Goal: Find specific page/section: Find specific page/section

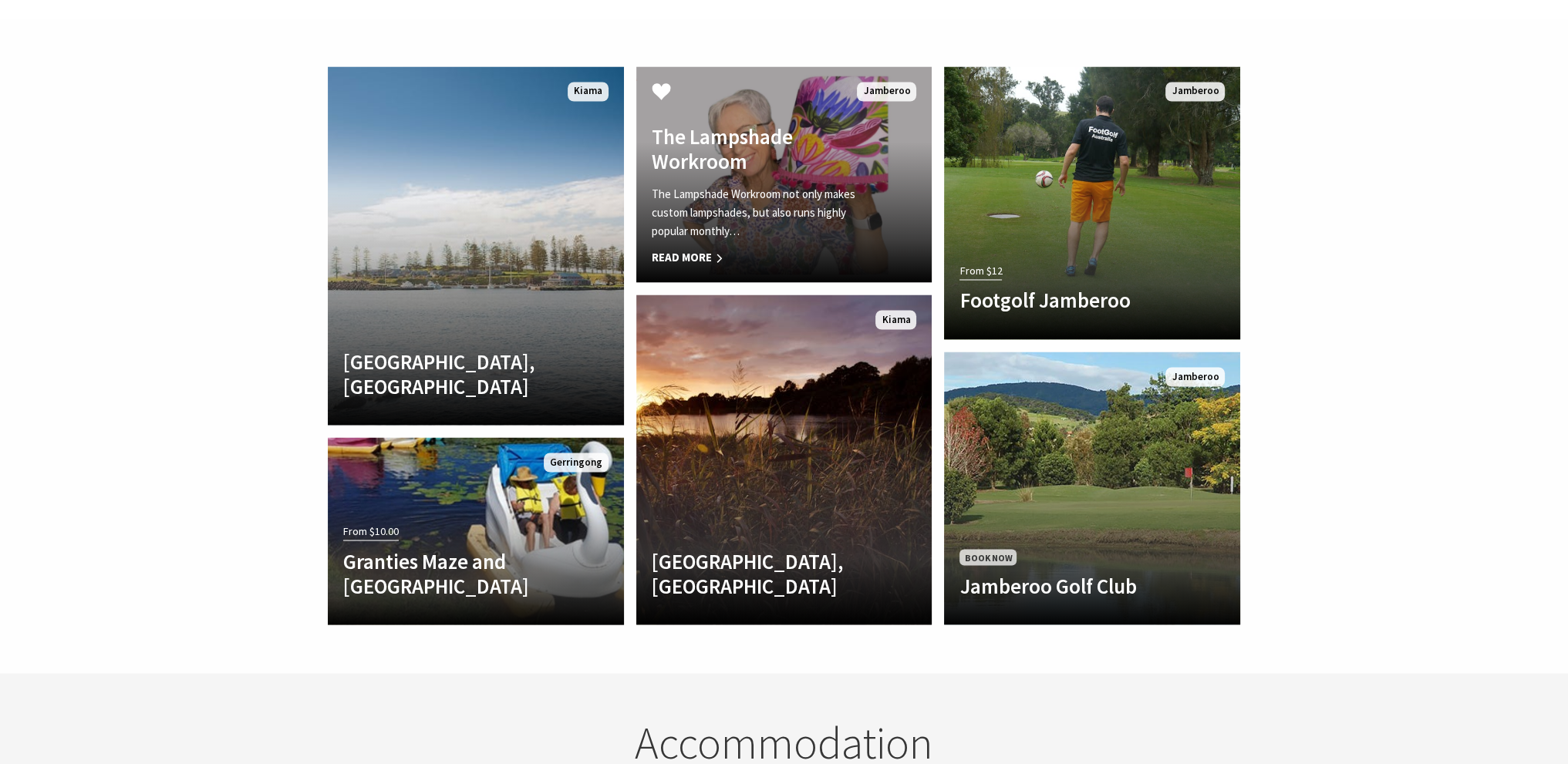
scroll to position [3624, 0]
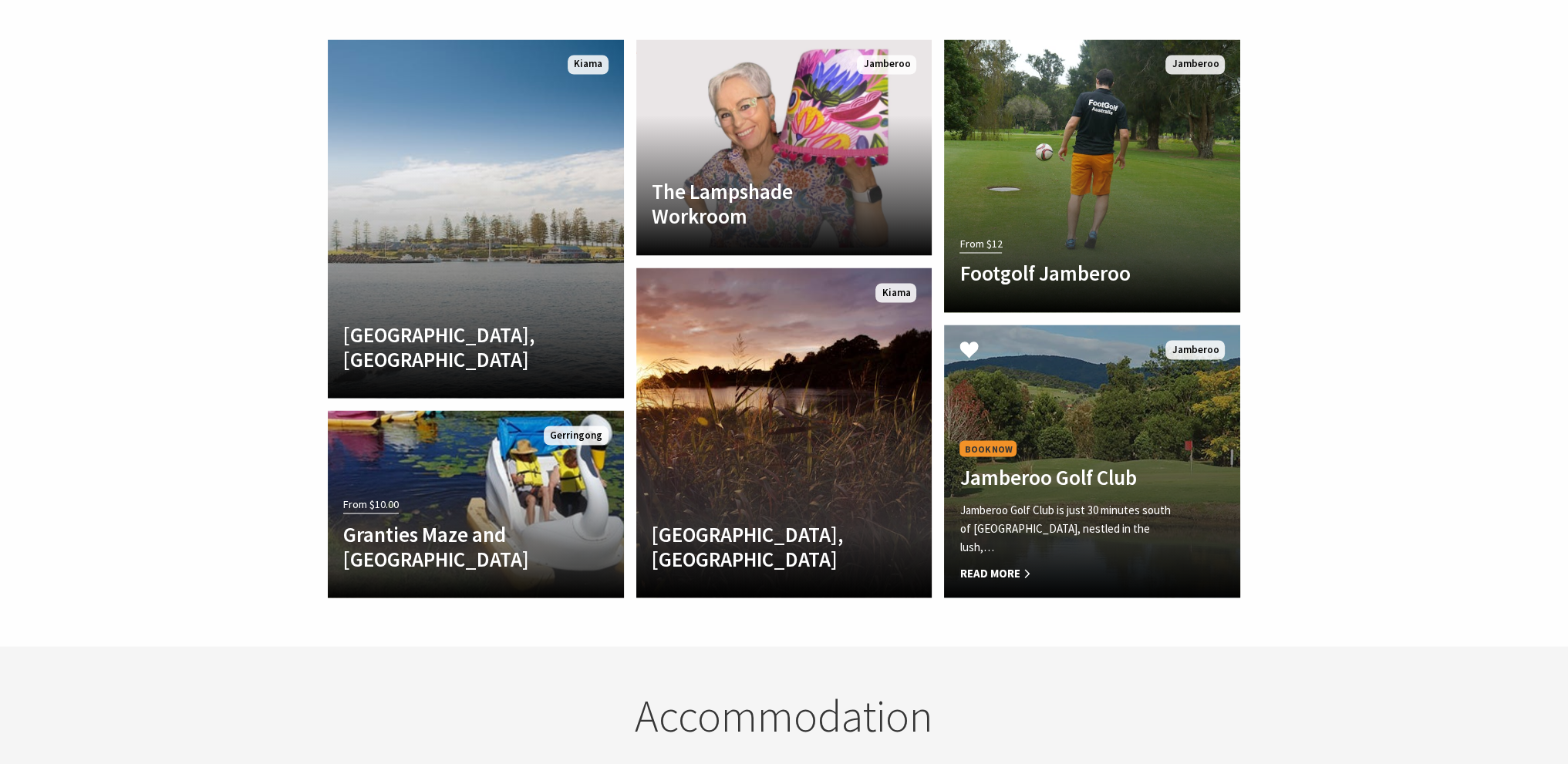
click at [1107, 376] on link "Book Now Jamberoo Golf Club [GEOGRAPHIC_DATA] is just 30 minutes south of [GEOG…" at bounding box center [1092, 461] width 296 height 273
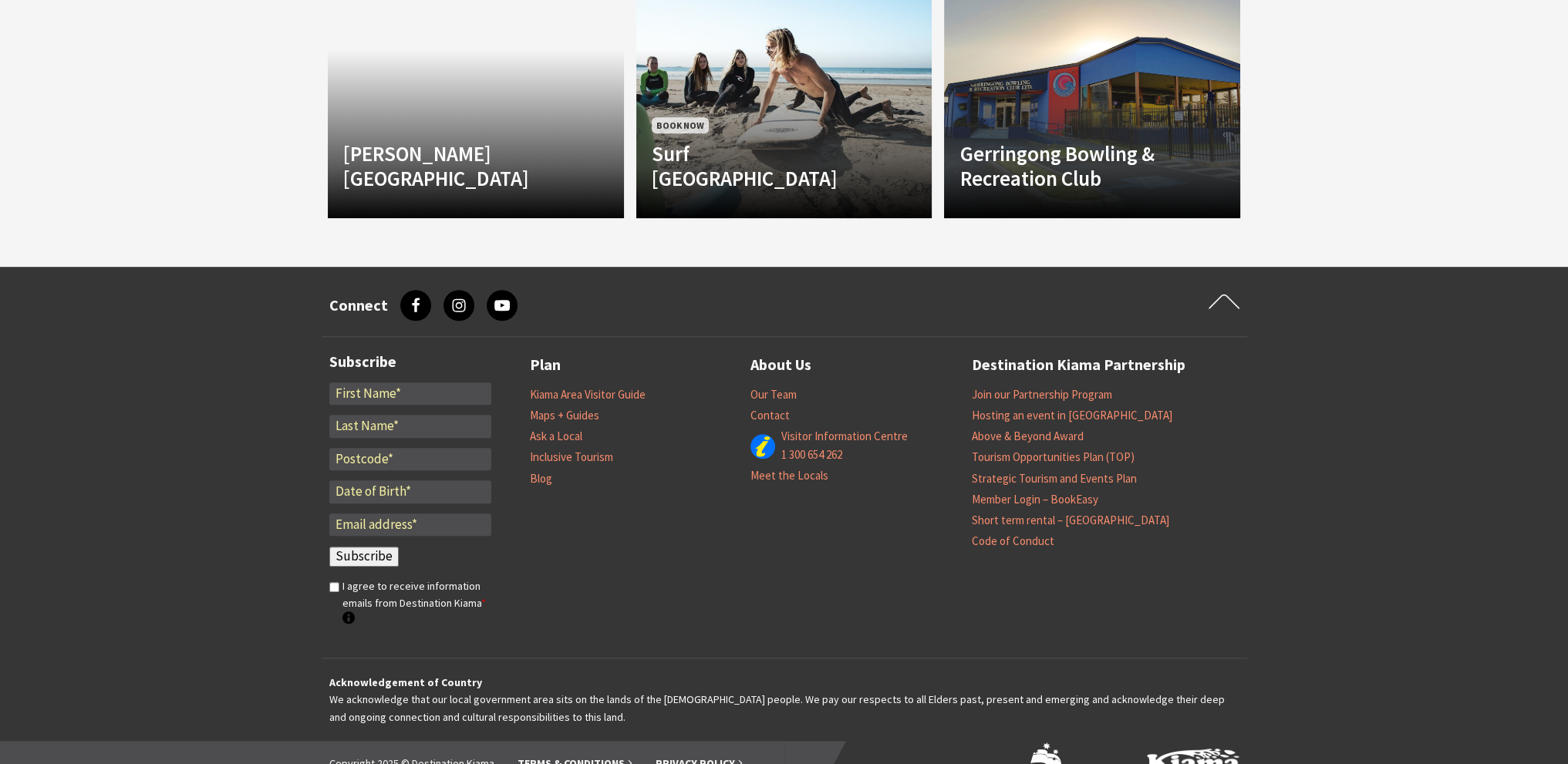
scroll to position [1610, 0]
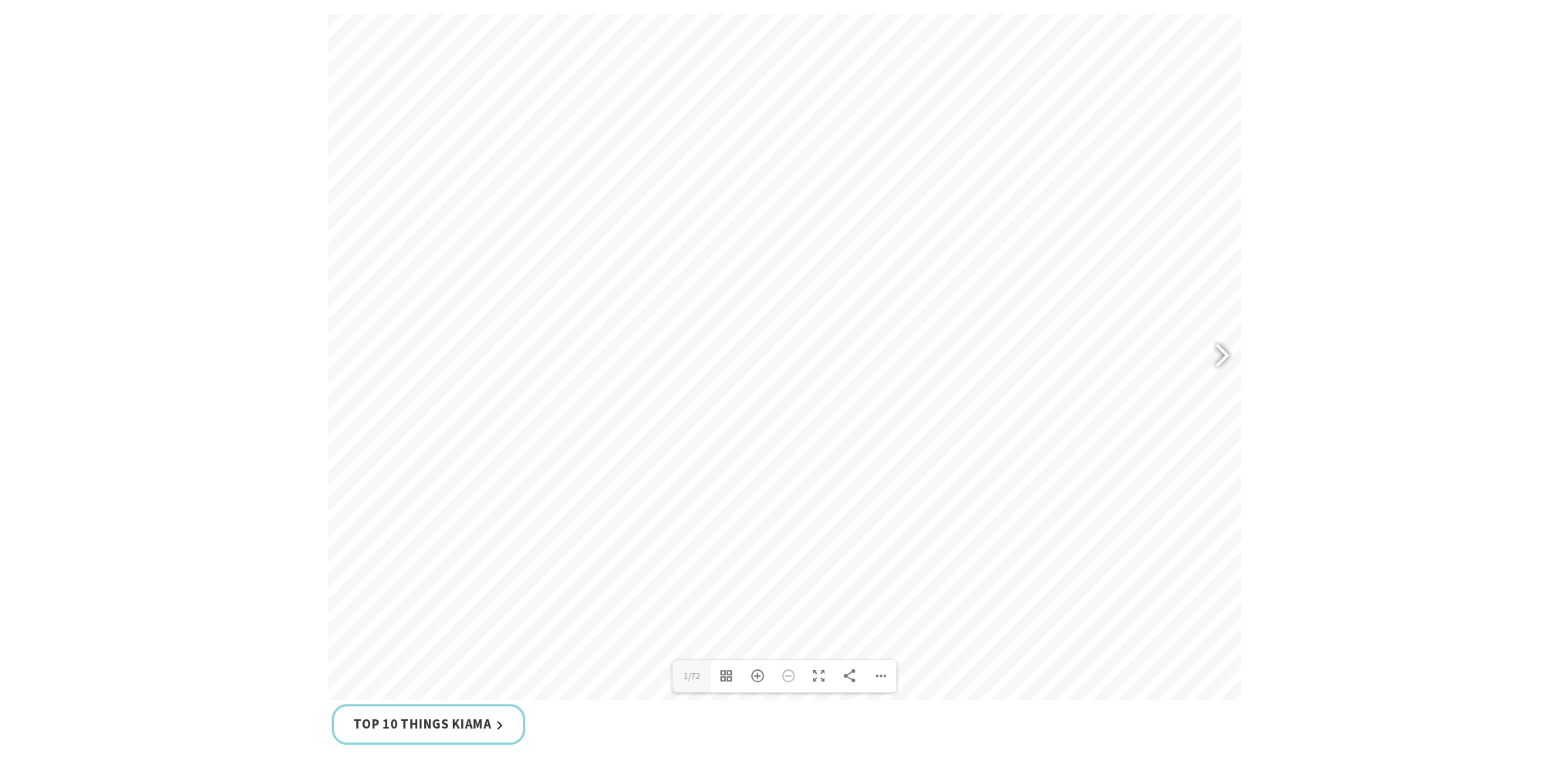
scroll to position [722, 0]
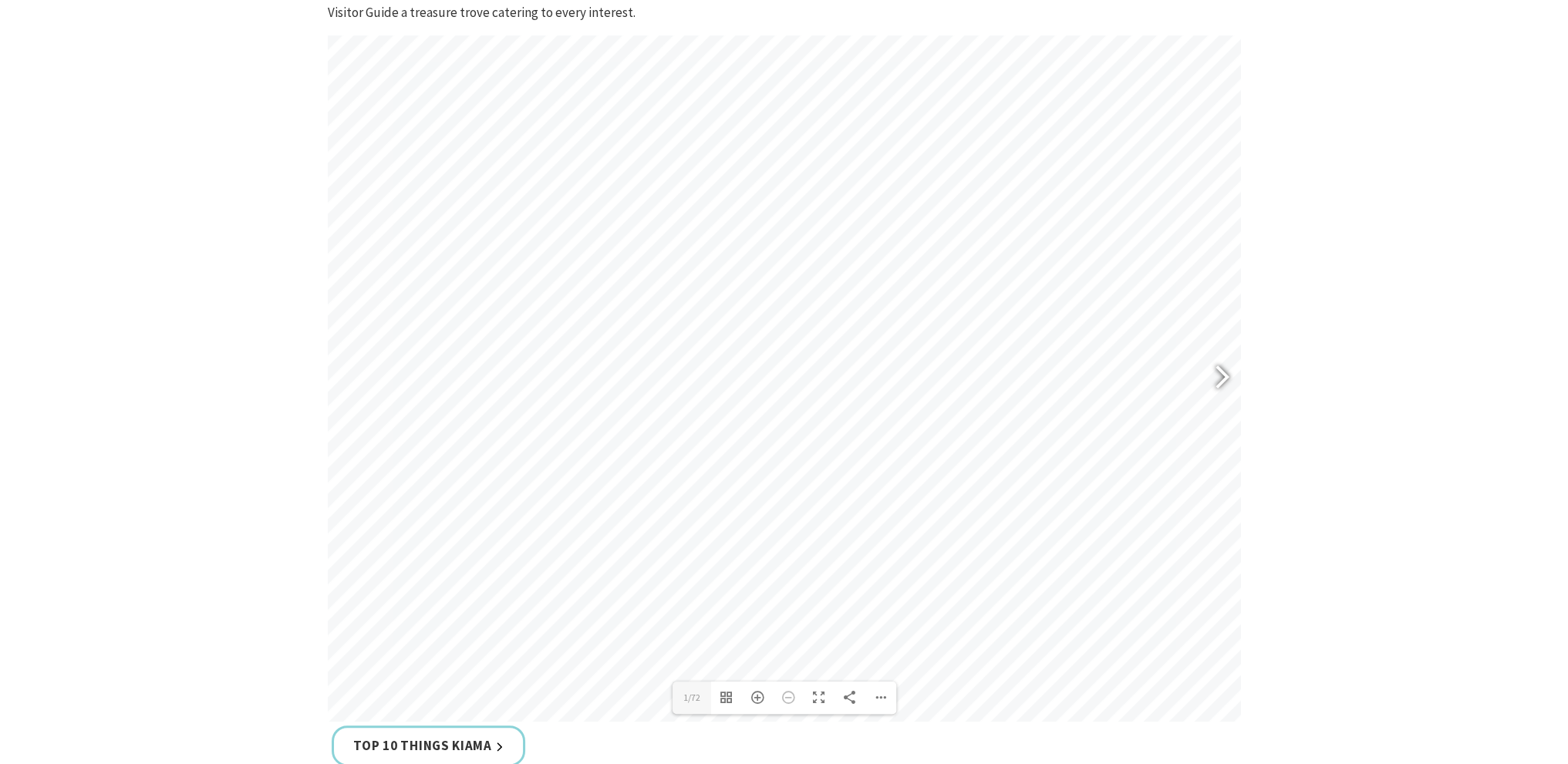
click at [1222, 377] on div at bounding box center [1215, 379] width 35 height 56
click at [1225, 377] on div at bounding box center [1215, 379] width 35 height 56
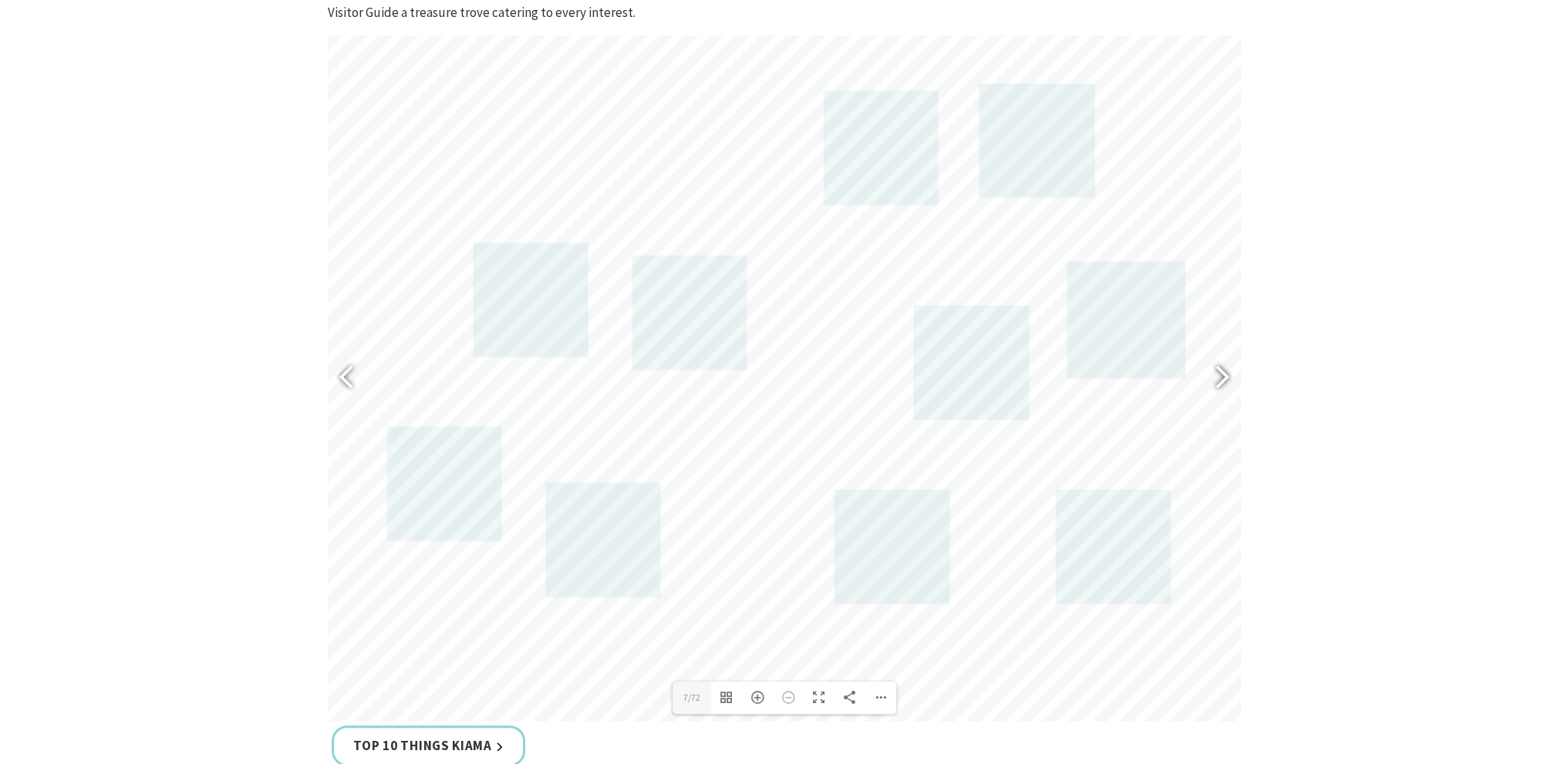
click at [1225, 377] on div at bounding box center [1215, 379] width 35 height 56
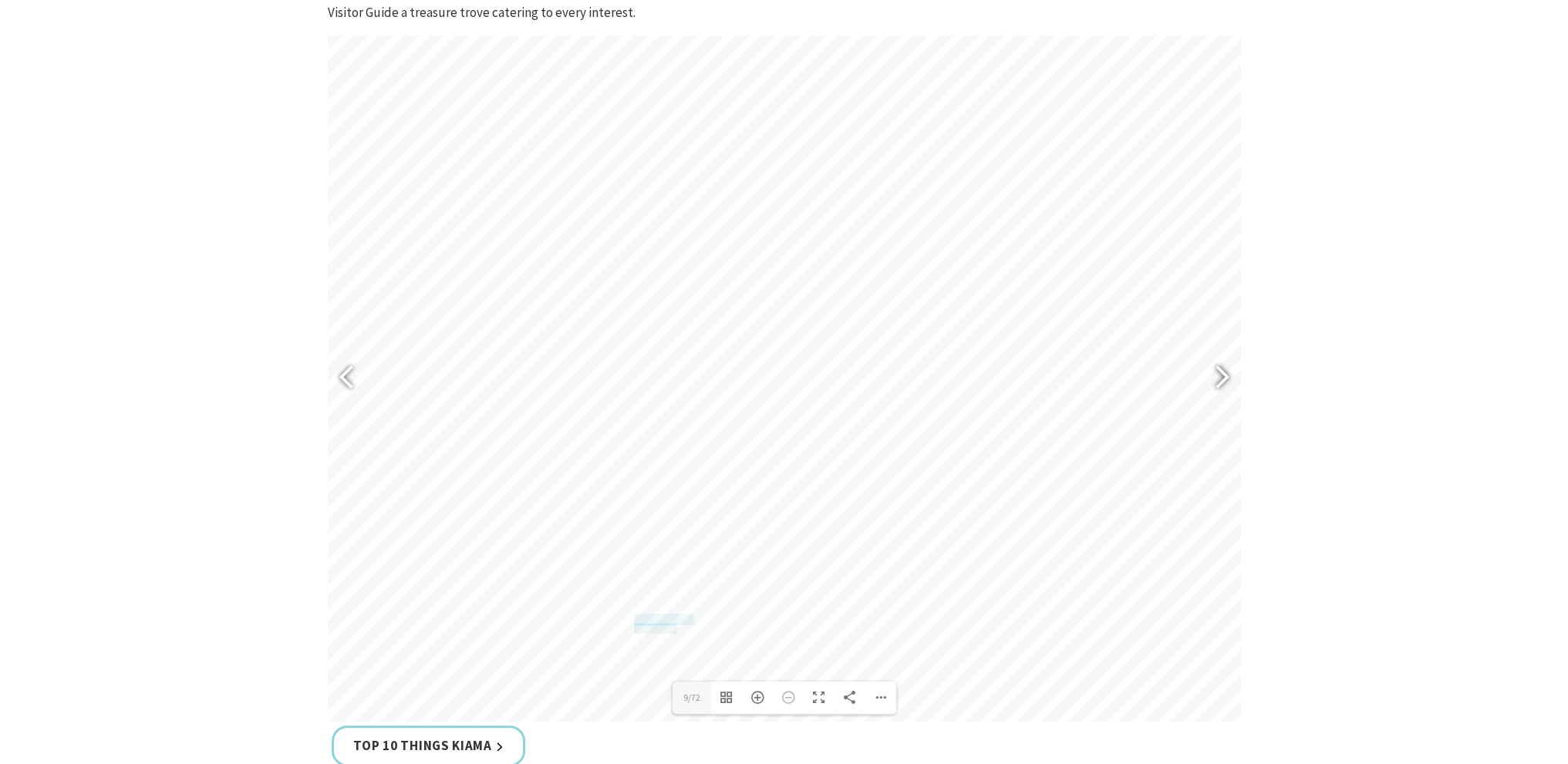
click at [1225, 377] on div at bounding box center [1215, 379] width 35 height 56
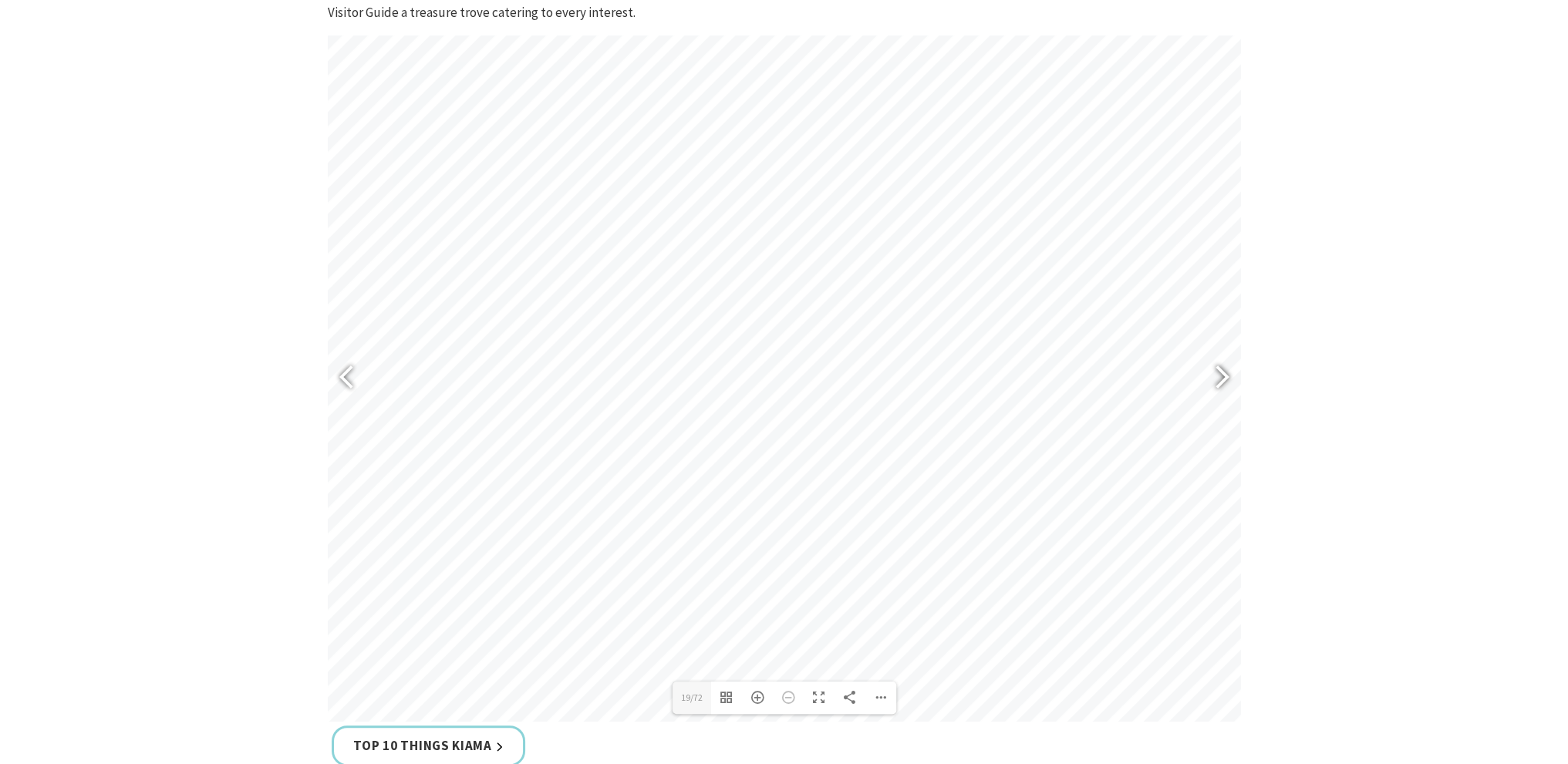
click at [1225, 377] on div at bounding box center [1215, 379] width 35 height 56
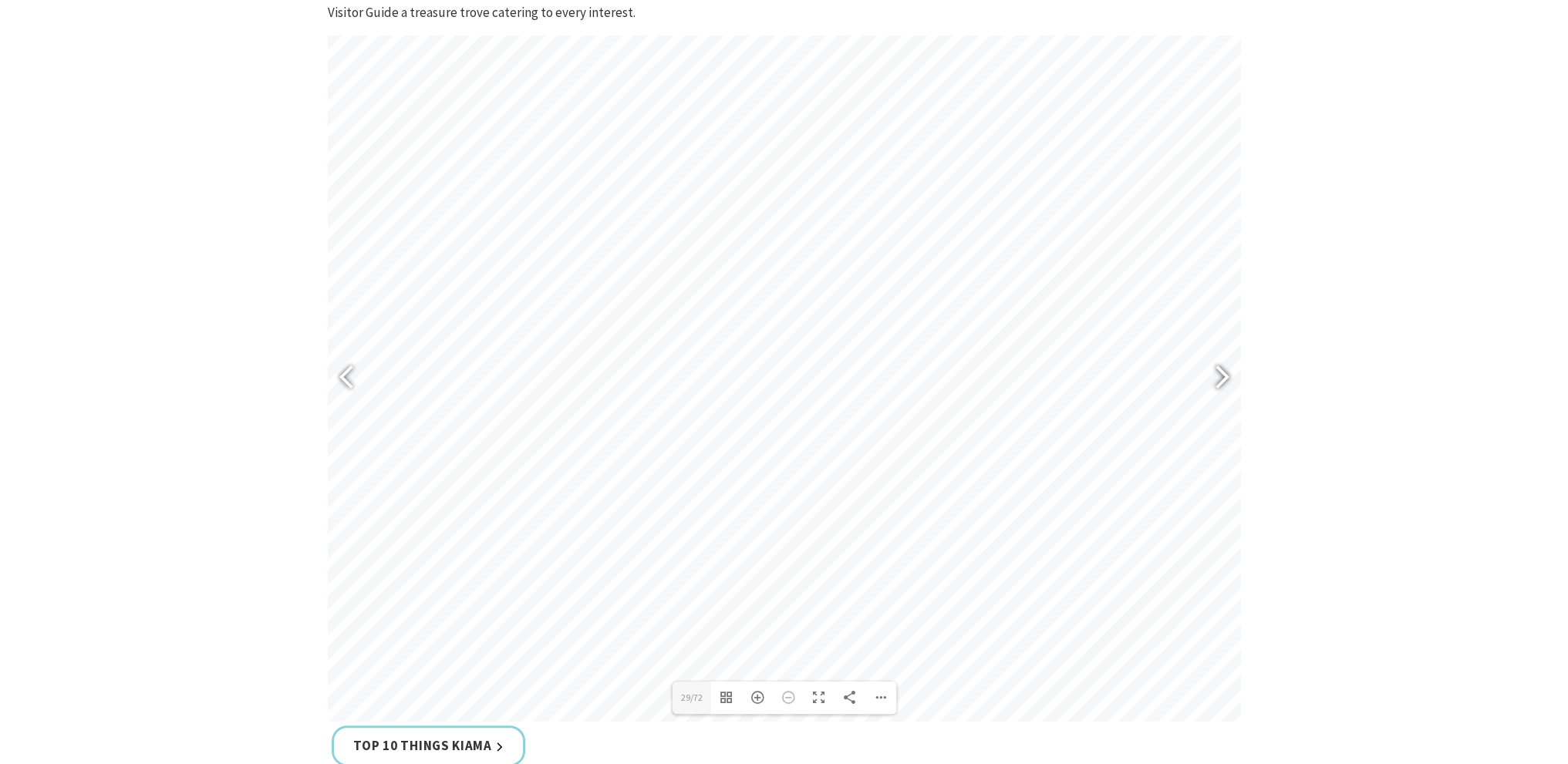
click at [1225, 377] on div at bounding box center [1215, 379] width 35 height 56
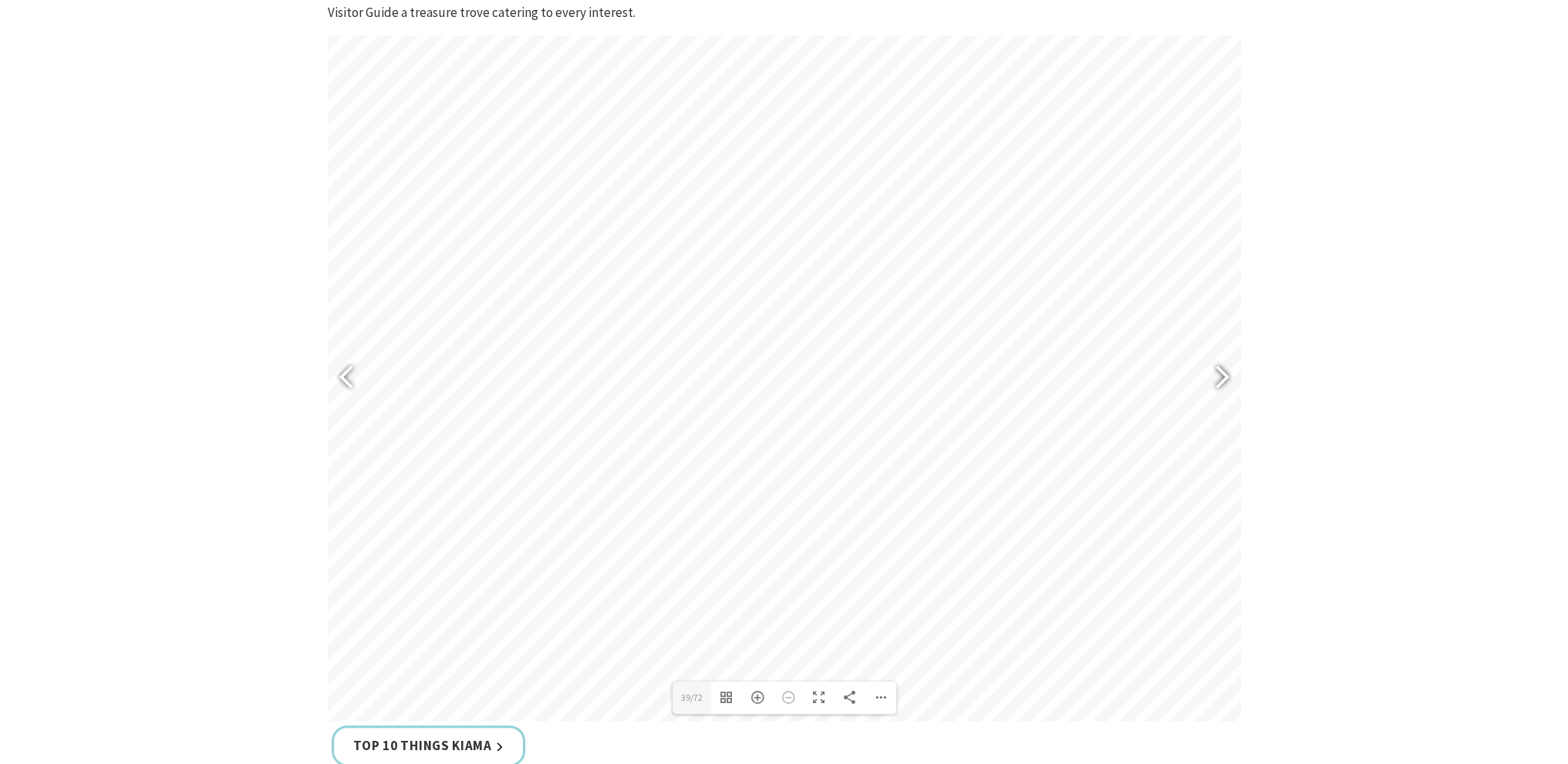
click at [1225, 377] on div at bounding box center [1215, 379] width 35 height 56
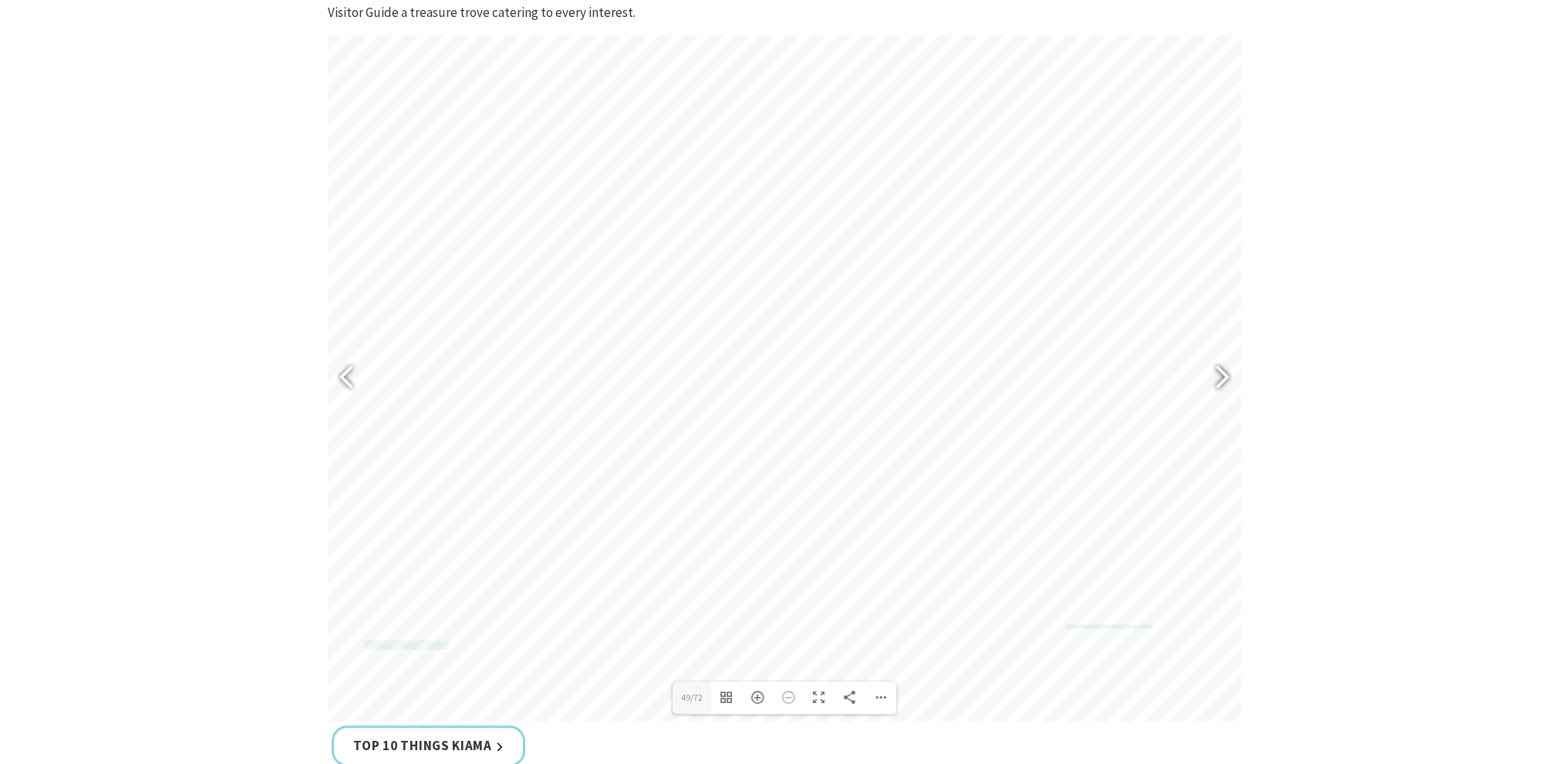
click at [1225, 377] on div at bounding box center [1215, 379] width 35 height 56
type input "53"
